Goal: Information Seeking & Learning: Find specific fact

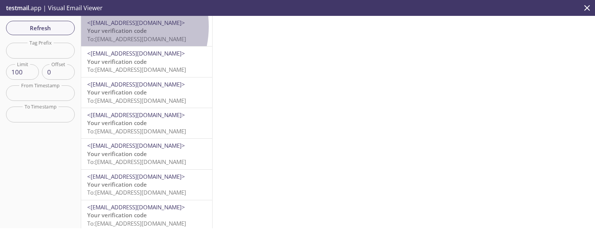
click at [111, 26] on span "<[EMAIL_ADDRESS][DOMAIN_NAME]>" at bounding box center [146, 23] width 119 height 8
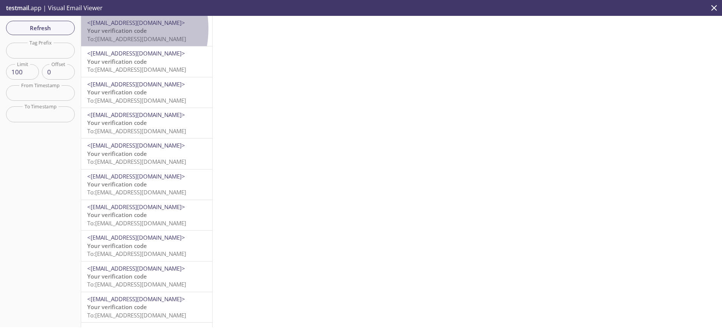
click at [108, 29] on span "Your verification code" at bounding box center [117, 31] width 60 height 8
click at [113, 31] on span "Your verification code" at bounding box center [117, 31] width 60 height 8
